Goal: Task Accomplishment & Management: Manage account settings

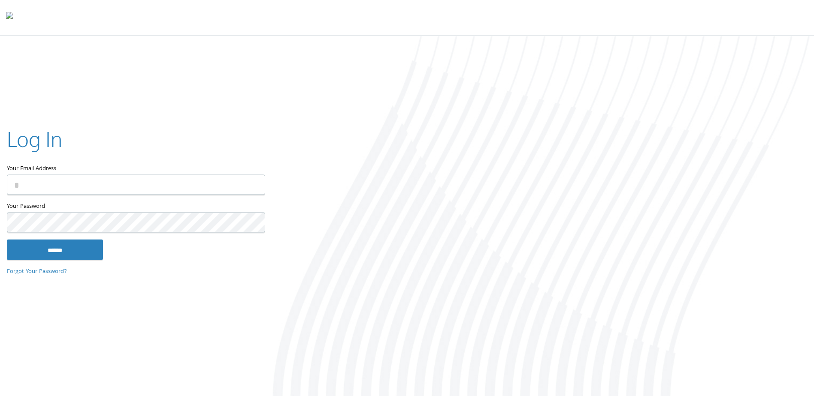
type input "**********"
click at [74, 251] on input "******" at bounding box center [55, 250] width 96 height 21
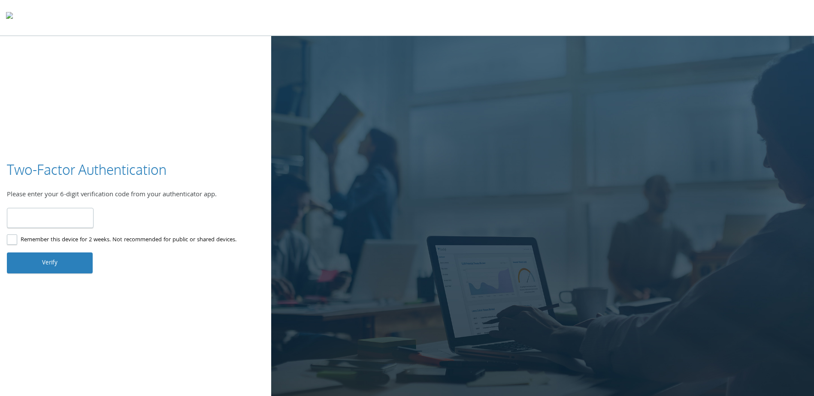
type input "******"
